Goal: Task Accomplishment & Management: Manage account settings

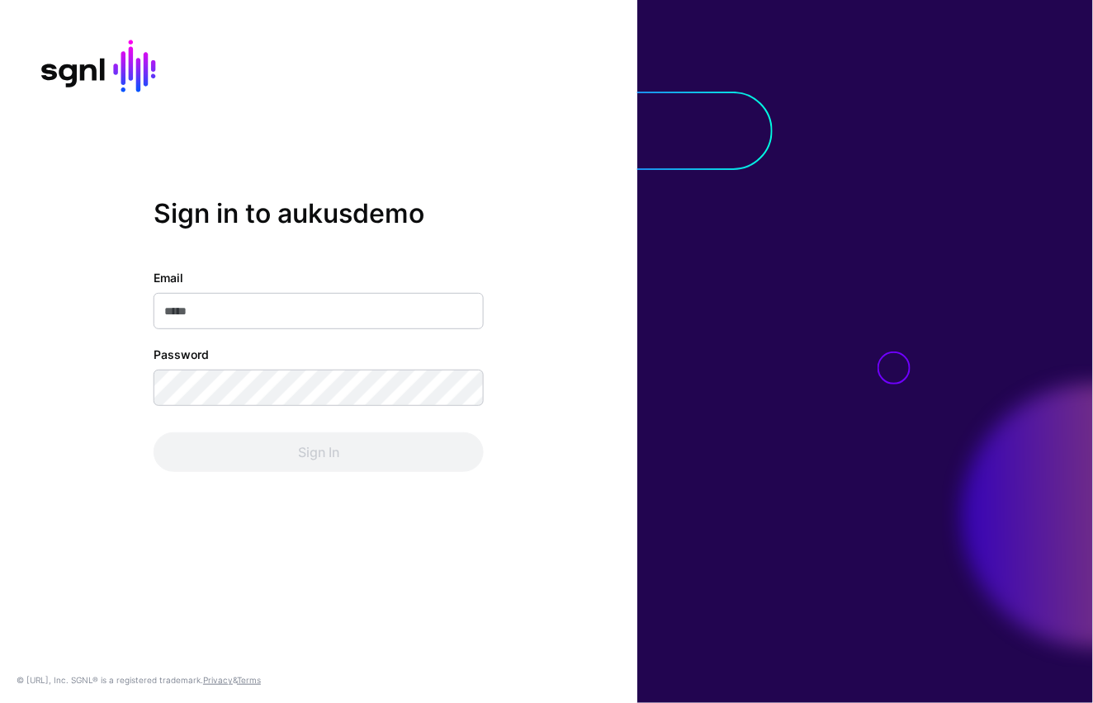
click at [399, 309] on input "Email" at bounding box center [318, 311] width 330 height 36
type input "**********"
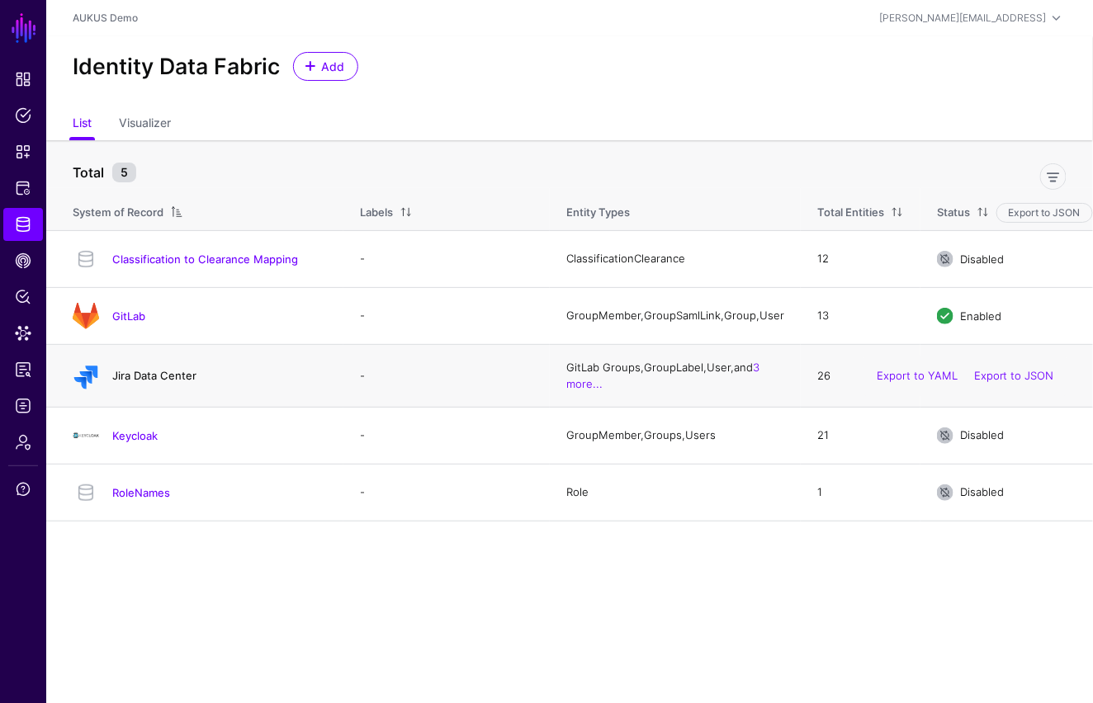
click at [137, 382] on link "Jira Data Center" at bounding box center [154, 375] width 84 height 13
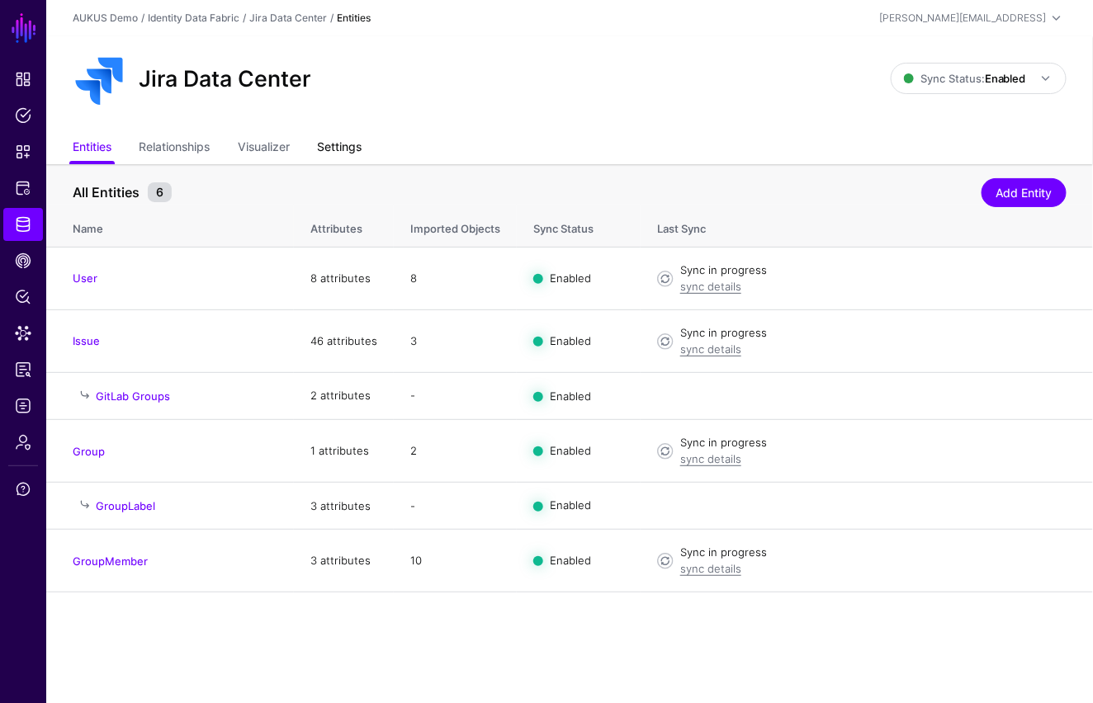
click at [337, 144] on link "Settings" at bounding box center [339, 148] width 45 height 31
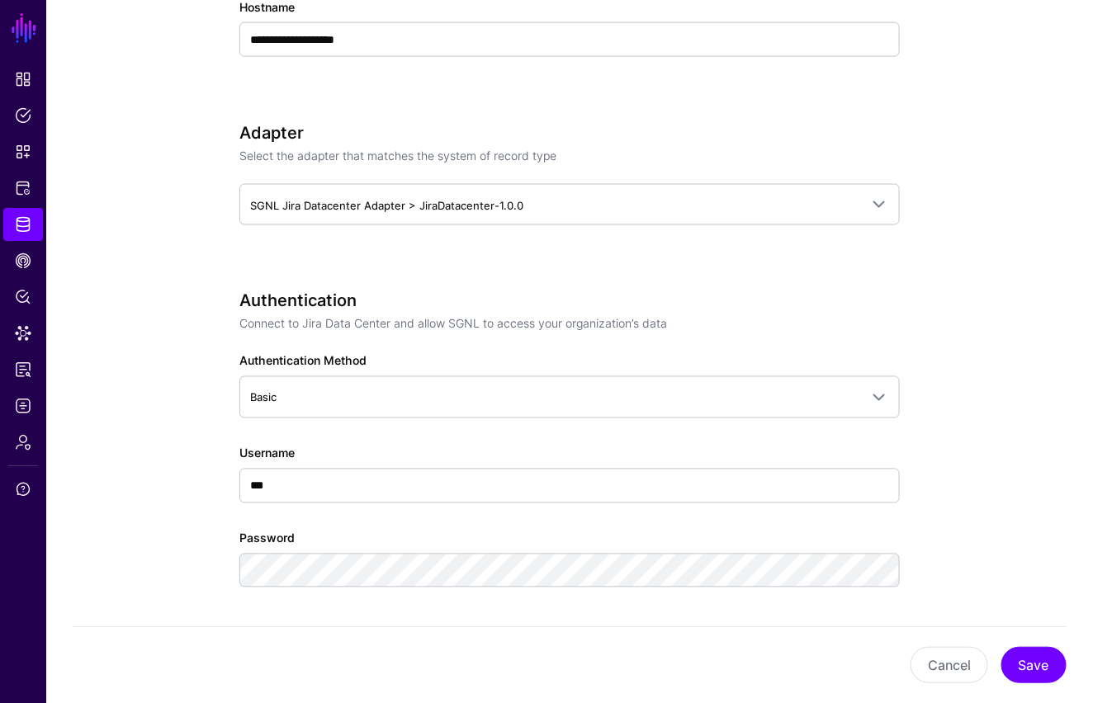
scroll to position [372, 0]
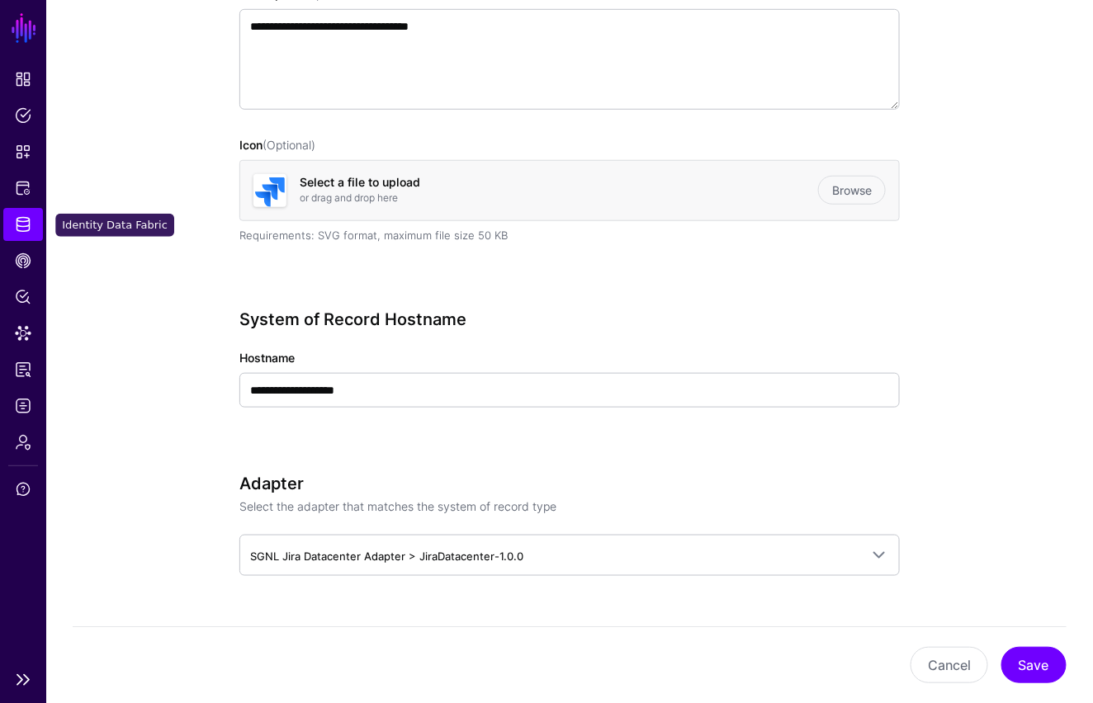
click at [17, 222] on span "Identity Data Fabric" at bounding box center [23, 224] width 17 height 17
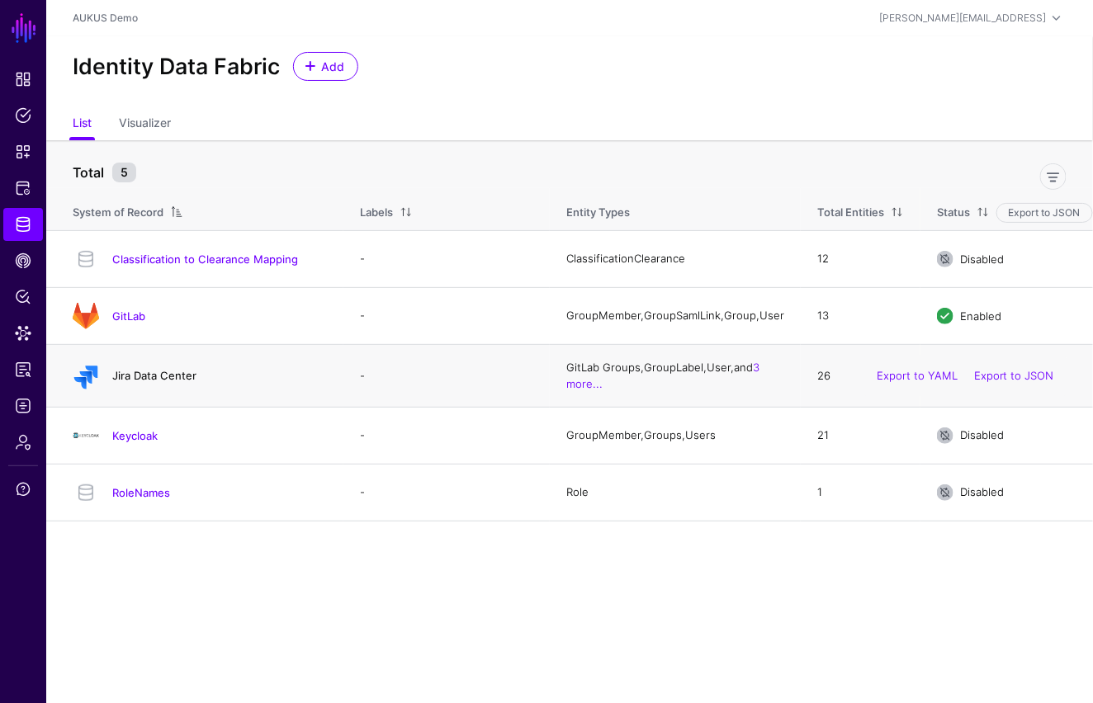
click at [177, 375] on link "Jira Data Center" at bounding box center [154, 375] width 84 height 13
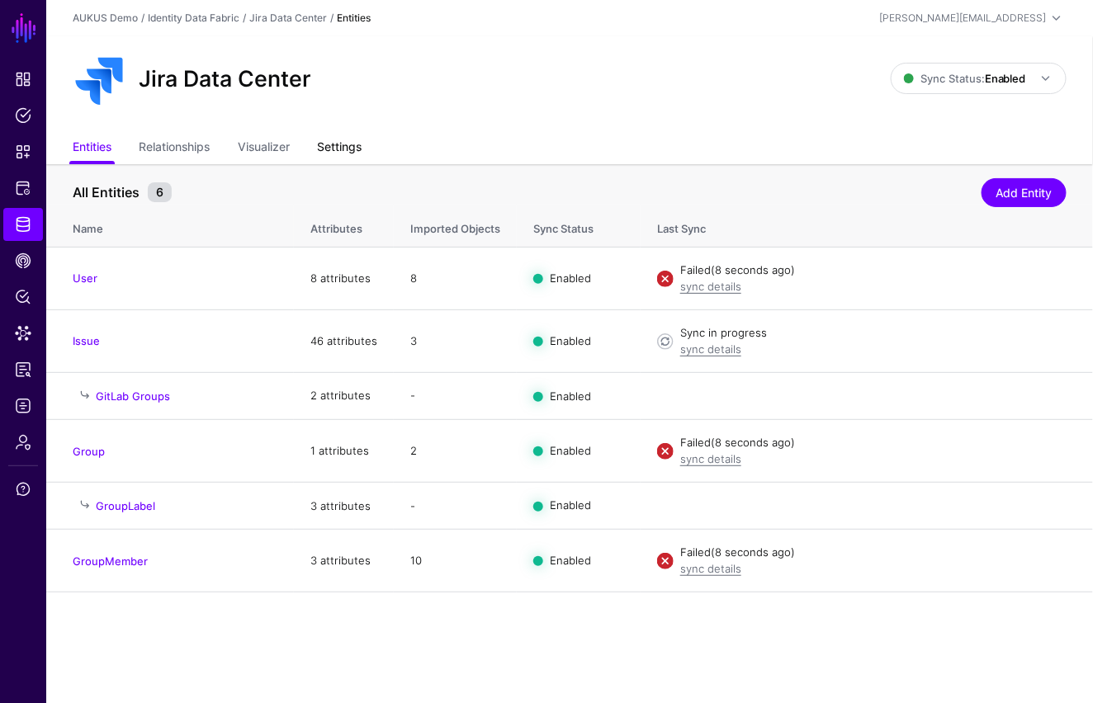
click at [338, 149] on link "Settings" at bounding box center [339, 148] width 45 height 31
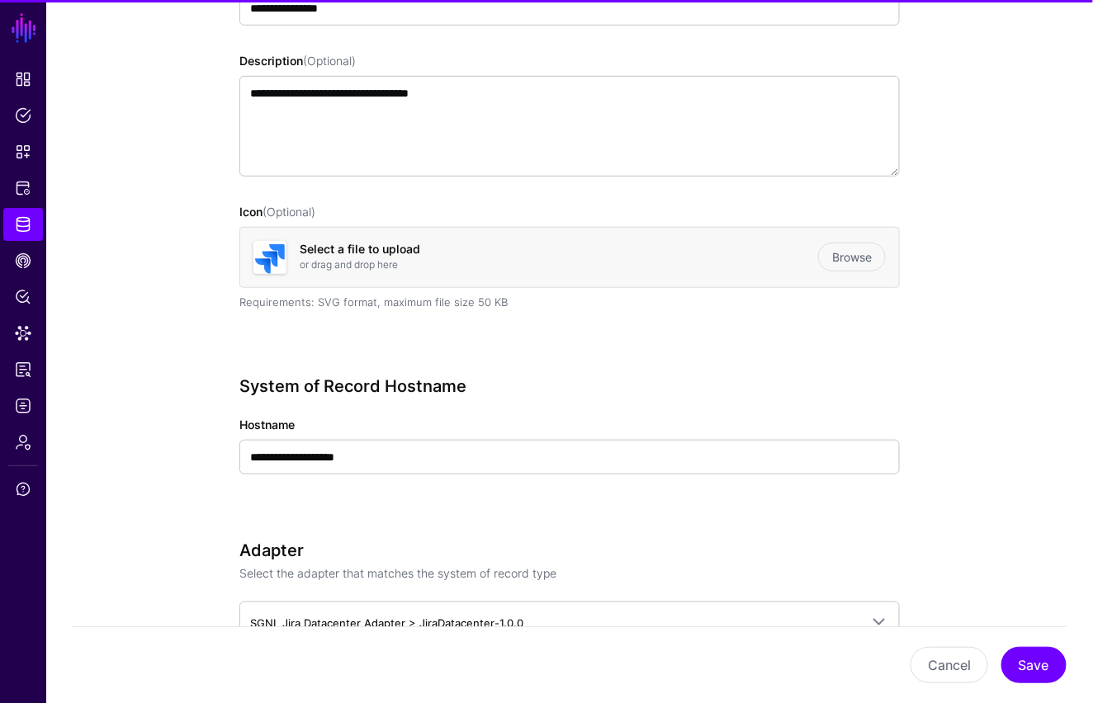
scroll to position [590, 0]
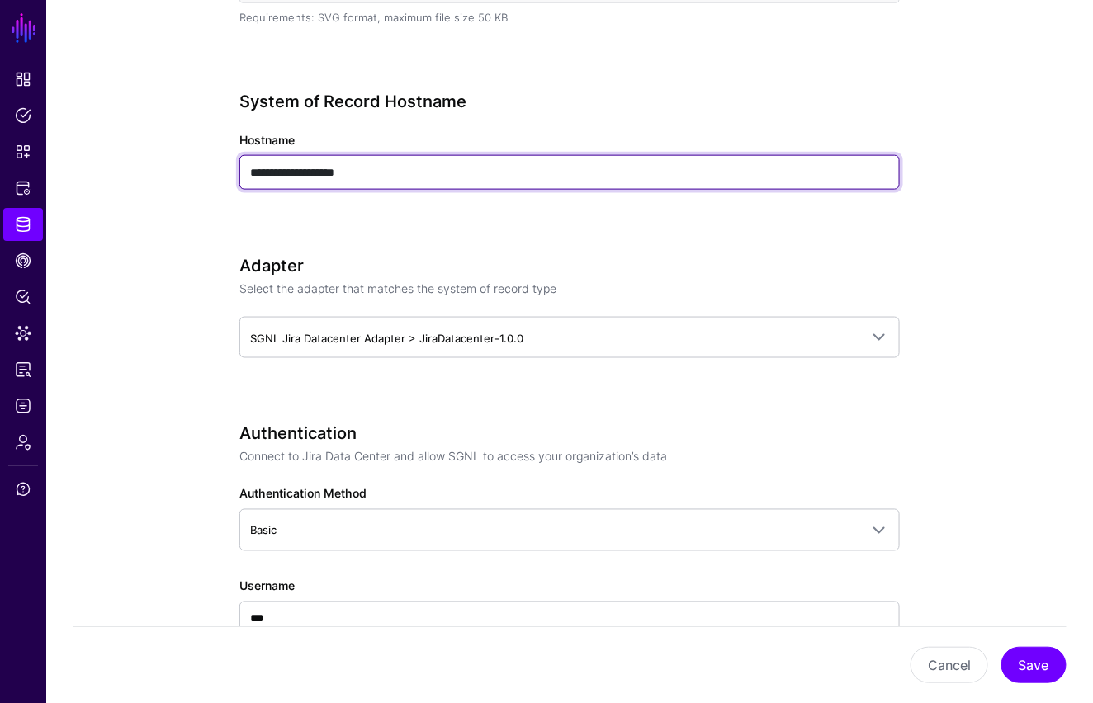
drag, startPoint x: 368, startPoint y: 169, endPoint x: 205, endPoint y: 169, distance: 163.4
click at [205, 169] on div "**********" at bounding box center [569, 708] width 754 height 2269
paste input "text"
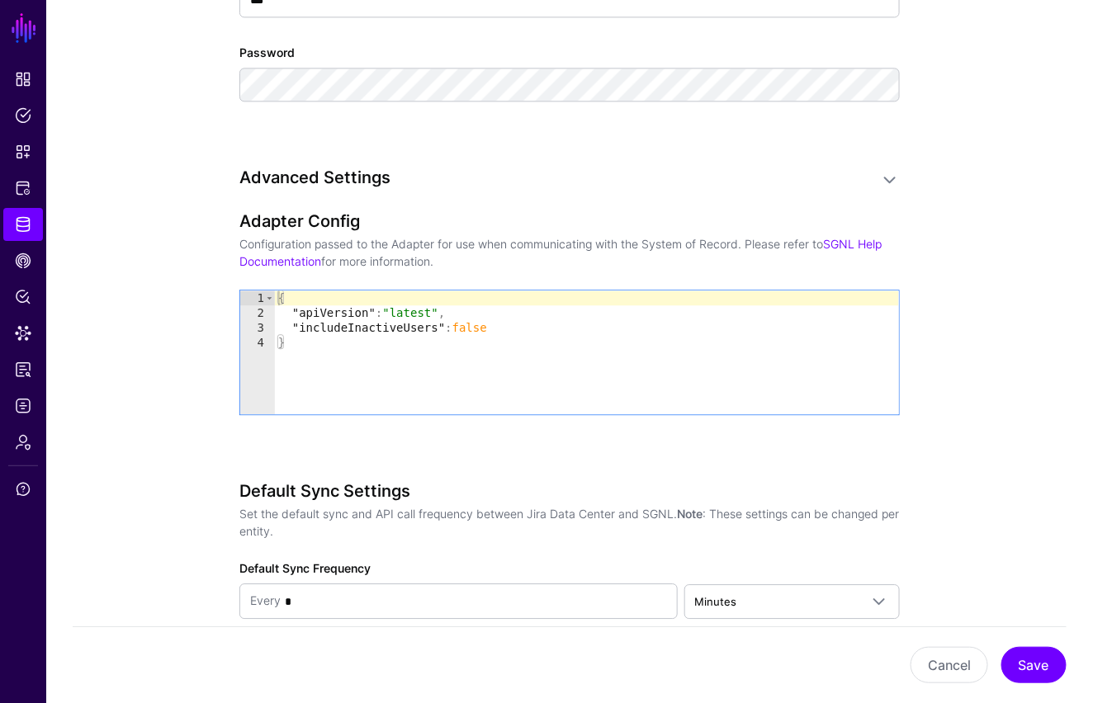
scroll to position [1211, 0]
type input "**********"
click at [1013, 654] on button "Save" at bounding box center [1033, 665] width 65 height 36
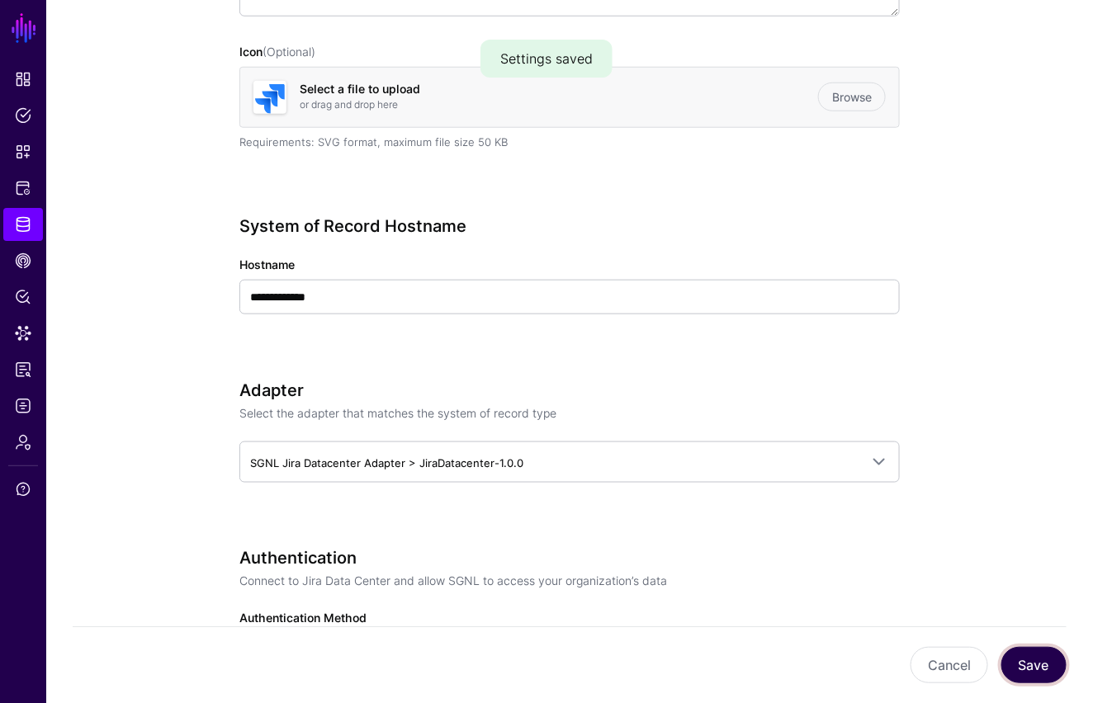
scroll to position [282, 0]
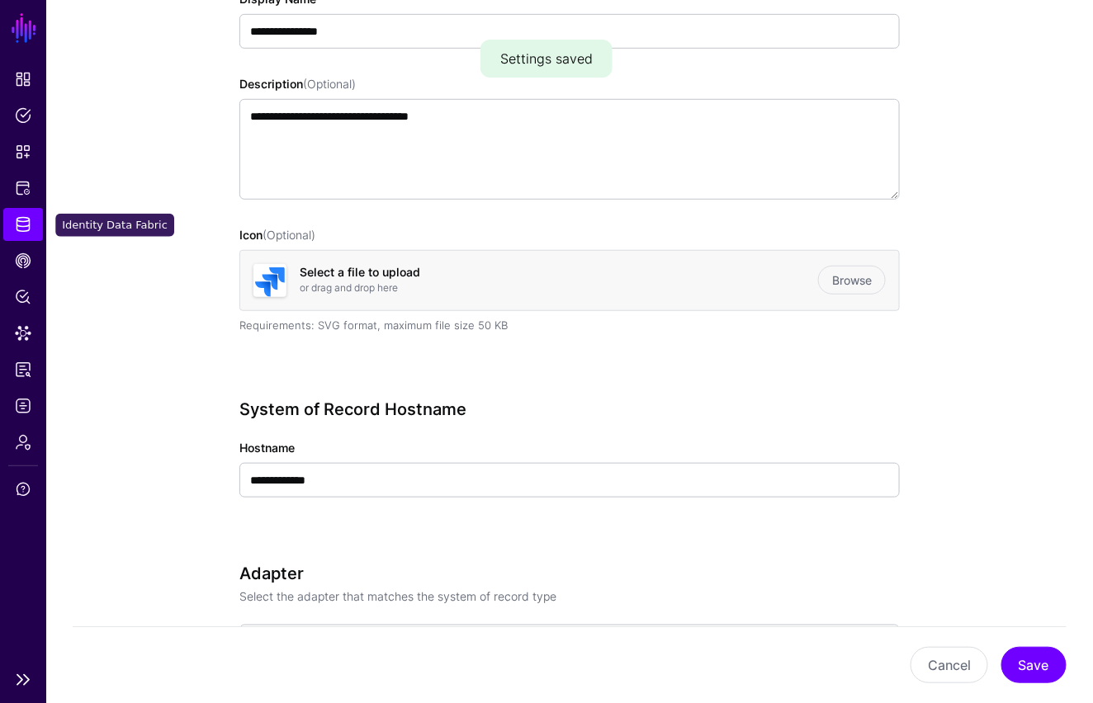
click at [27, 217] on span "Identity Data Fabric" at bounding box center [23, 224] width 17 height 17
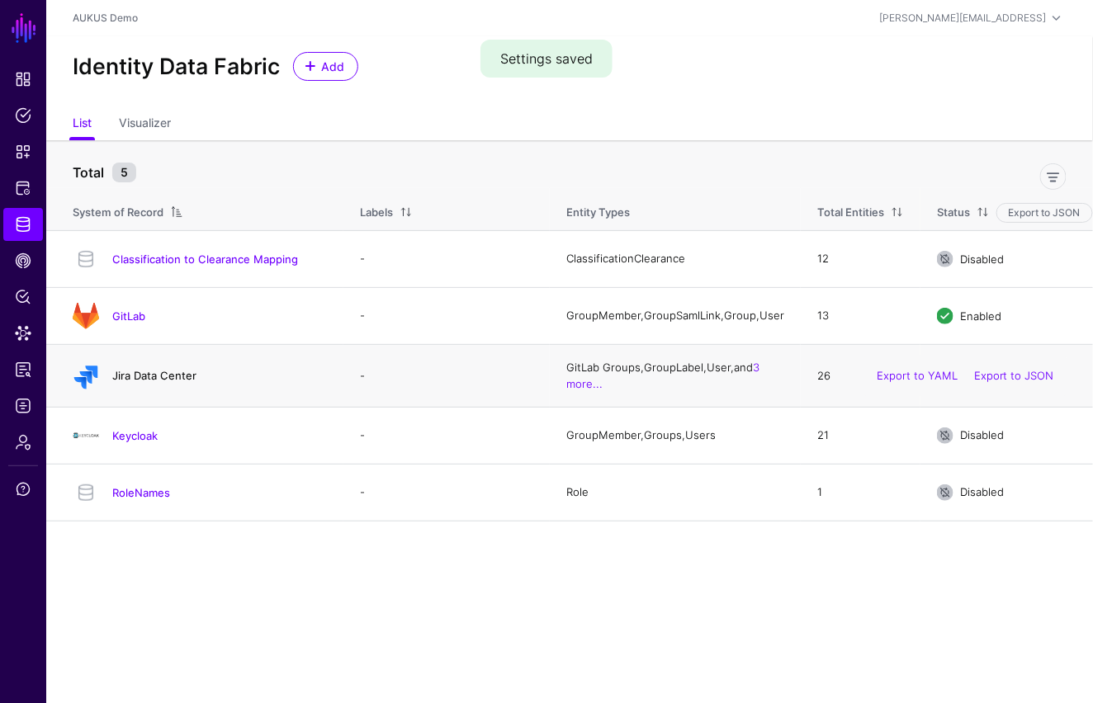
click at [132, 377] on link "Jira Data Center" at bounding box center [154, 375] width 84 height 13
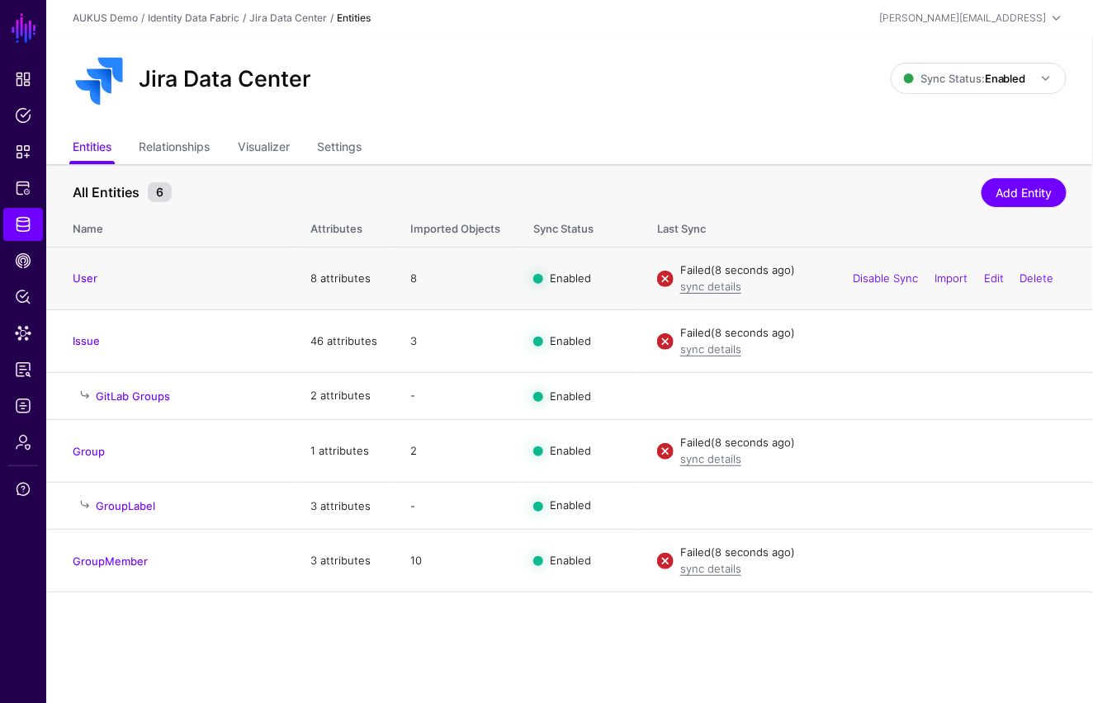
click at [696, 274] on div "Failed (8 seconds ago)" at bounding box center [873, 270] width 386 height 17
click at [696, 290] on link "sync details" at bounding box center [710, 286] width 61 height 13
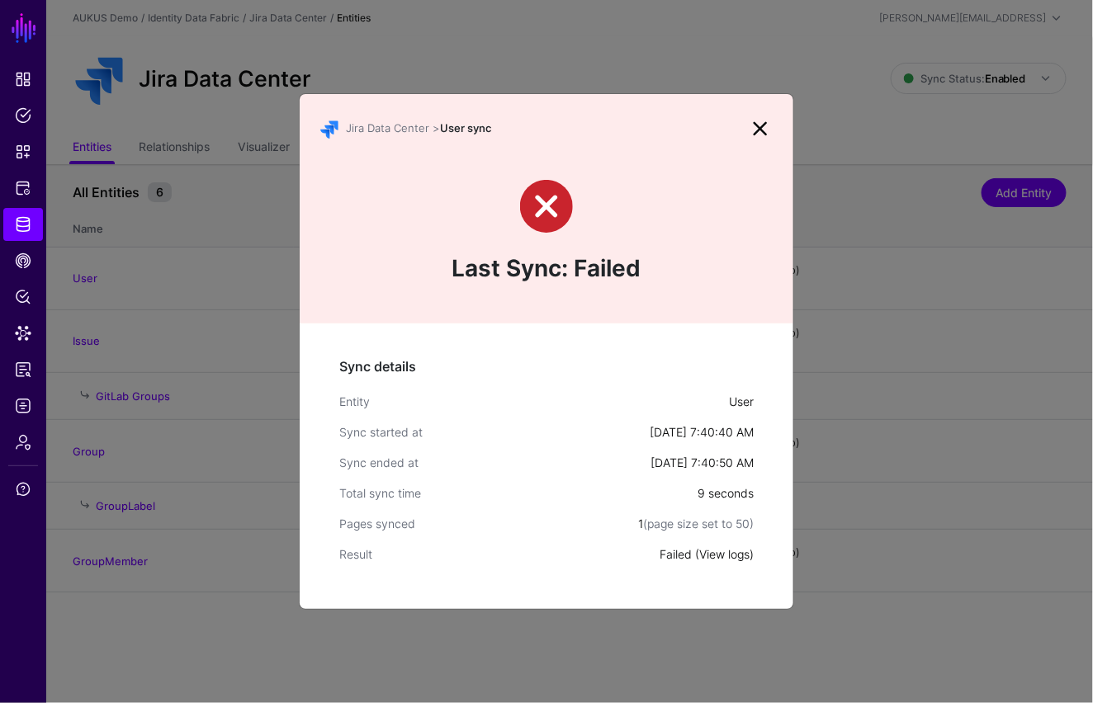
click at [727, 555] on link "View logs" at bounding box center [724, 554] width 50 height 14
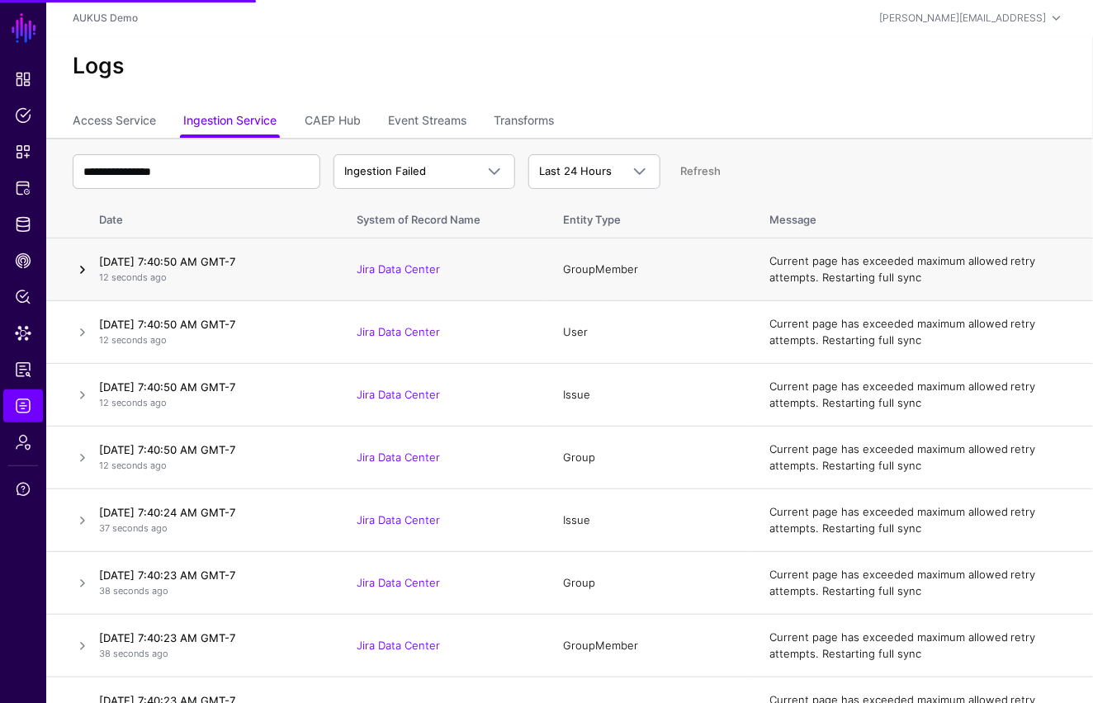
click at [82, 278] on link at bounding box center [83, 270] width 20 height 20
